Goal: Task Accomplishment & Management: Complete application form

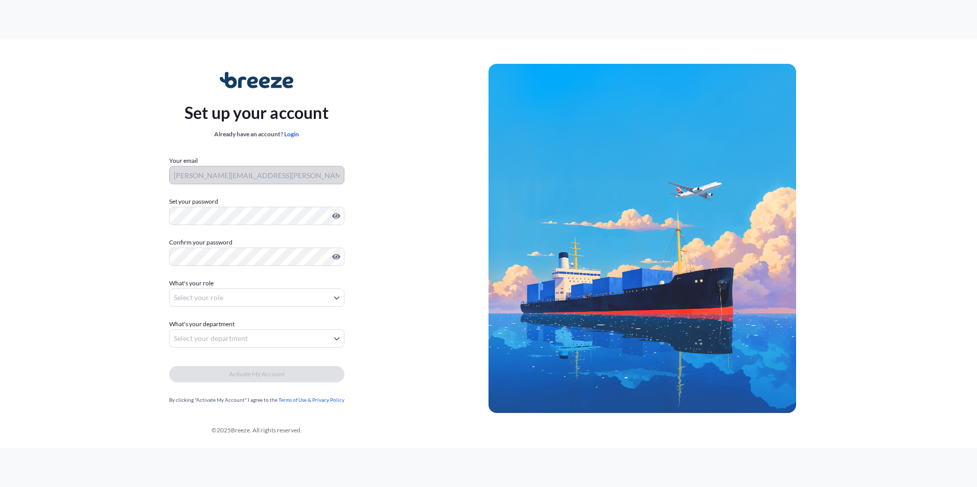
click at [127, 157] on div "Set up your account Already have an account? Login Your email [PERSON_NAME][EMA…" at bounding box center [257, 239] width 464 height 374
click at [159, 287] on div "Set up your account Already have an account? Login Your email [PERSON_NAME][EMA…" at bounding box center [257, 239] width 464 height 374
click at [192, 295] on body "Set up your account Already have an account? Login Your email [PERSON_NAME][EMA…" at bounding box center [488, 243] width 977 height 487
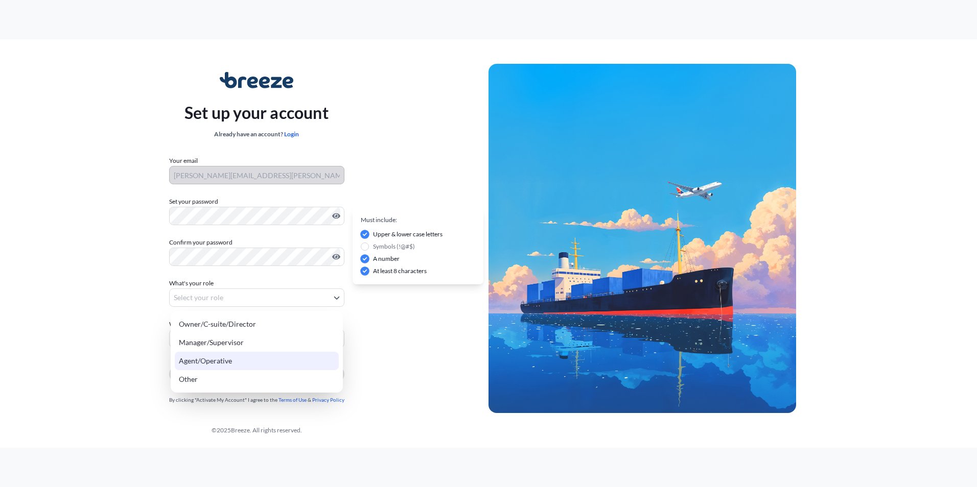
click at [211, 357] on div "Agent/Operative" at bounding box center [257, 361] width 164 height 18
select select "agent/operative"
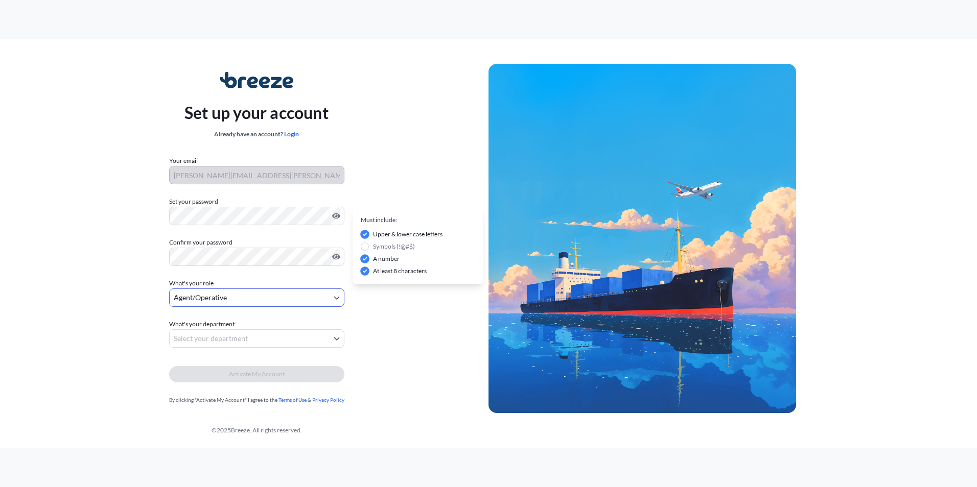
click at [225, 340] on body "Set up your account Already have an account? Login Your email [PERSON_NAME][EMA…" at bounding box center [488, 243] width 977 height 487
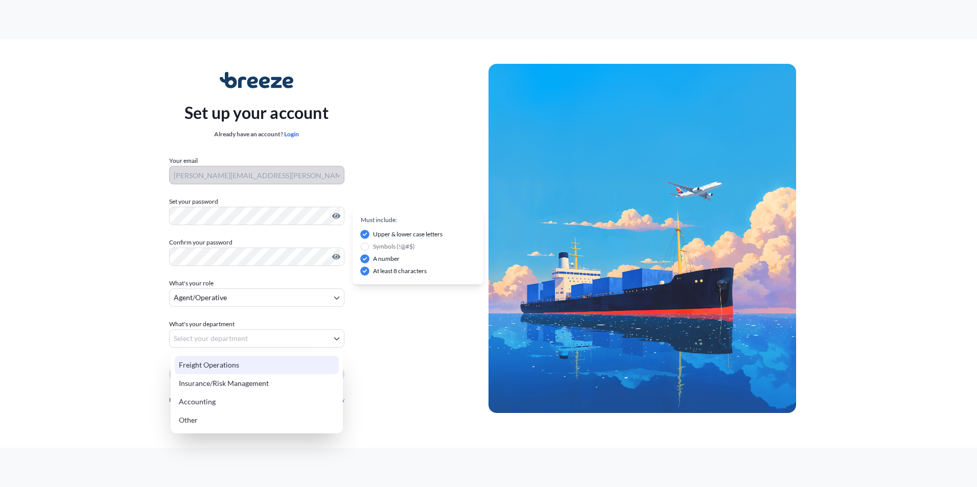
click at [225, 365] on div "Freight Operations" at bounding box center [257, 365] width 164 height 18
select select "freight operations"
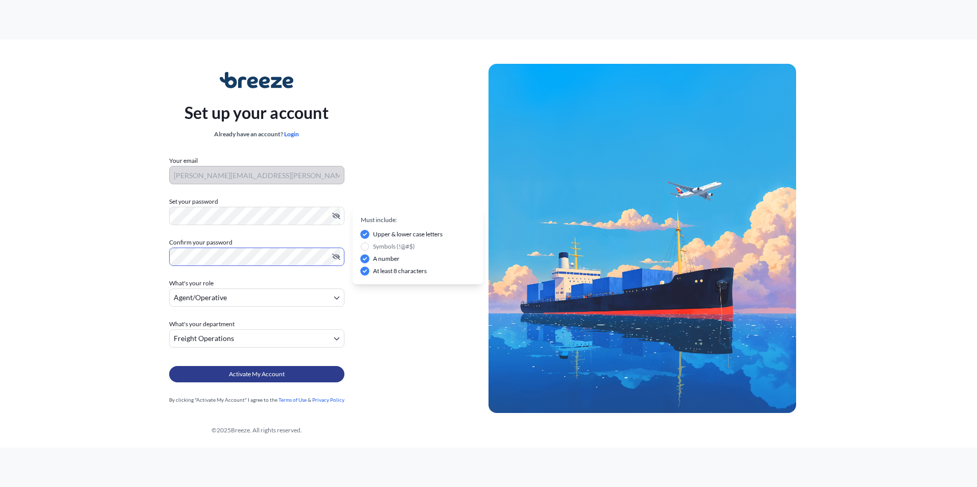
click at [269, 376] on span "Activate My Account" at bounding box center [257, 374] width 56 height 10
